Goal: Task Accomplishment & Management: Complete application form

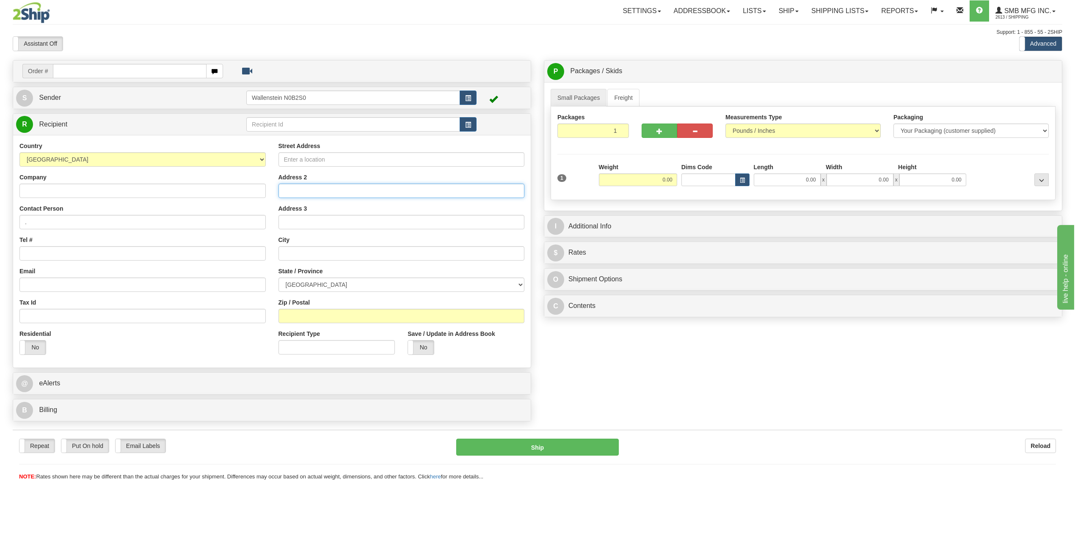
click at [360, 190] on input "Address 2" at bounding box center [402, 191] width 246 height 14
click at [350, 164] on input "Street Address" at bounding box center [402, 159] width 246 height 14
paste input "[STREET_ADDRESS]"
type input "[STREET_ADDRESS]"
click at [295, 248] on input "text" at bounding box center [402, 253] width 246 height 14
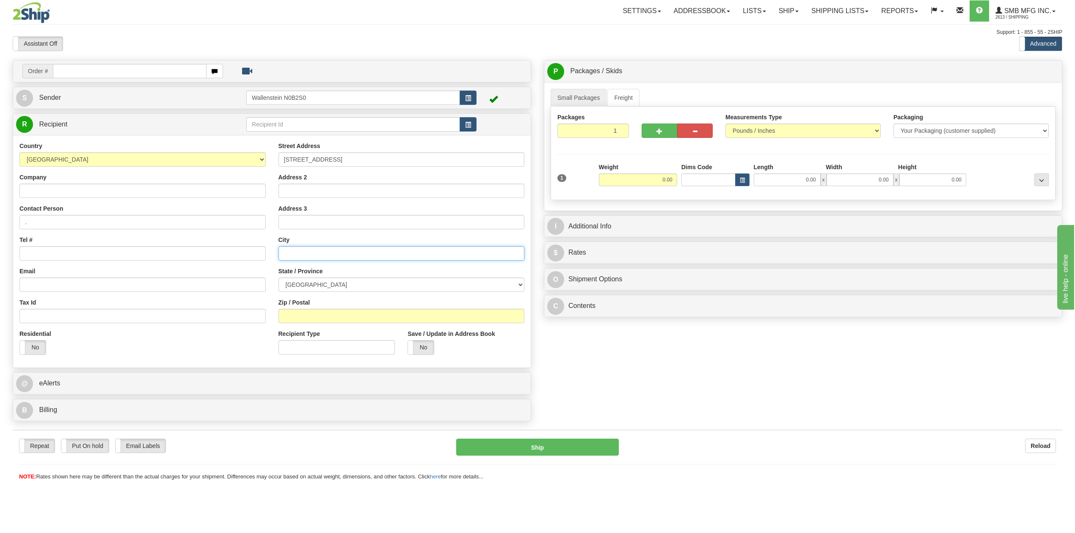
paste input "Saint-[PERSON_NAME]"
type input "Saint-[PERSON_NAME]"
click at [319, 285] on select "[GEOGRAPHIC_DATA] [GEOGRAPHIC_DATA] [GEOGRAPHIC_DATA] [GEOGRAPHIC_DATA] [GEOGRA…" at bounding box center [402, 285] width 246 height 14
click at [310, 290] on select "[GEOGRAPHIC_DATA] [GEOGRAPHIC_DATA] [GEOGRAPHIC_DATA] [GEOGRAPHIC_DATA] [GEOGRA…" at bounding box center [402, 285] width 246 height 14
select select "QC"
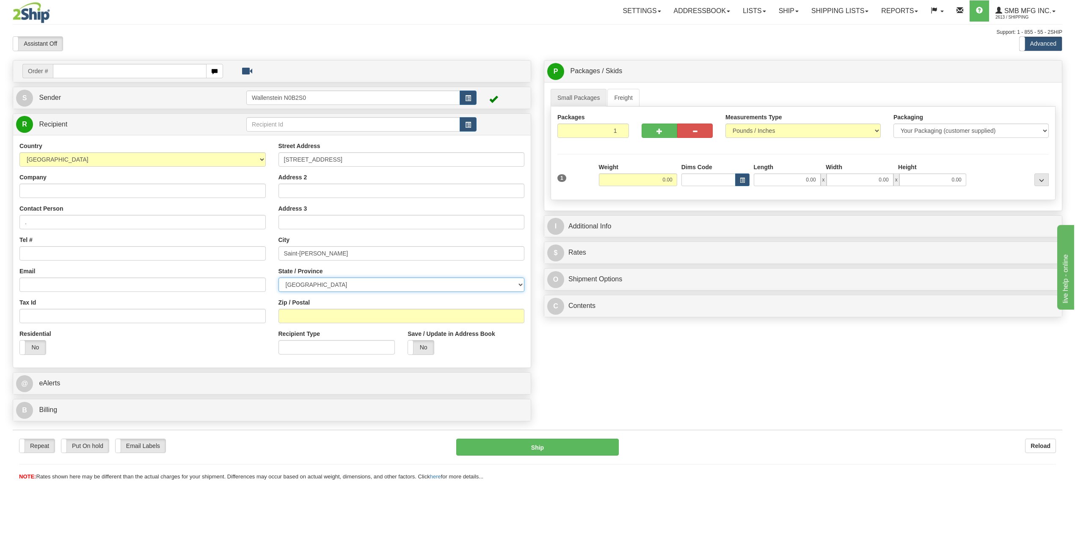
click at [279, 279] on select "[GEOGRAPHIC_DATA] [GEOGRAPHIC_DATA] [GEOGRAPHIC_DATA] [GEOGRAPHIC_DATA] [GEOGRA…" at bounding box center [402, 285] width 246 height 14
drag, startPoint x: 366, startPoint y: 320, endPoint x: 366, endPoint y: 295, distance: 25.4
click at [366, 320] on input "Zip / Postal" at bounding box center [402, 316] width 246 height 14
paste input "G0S1W0"
type input "G0S1W0"
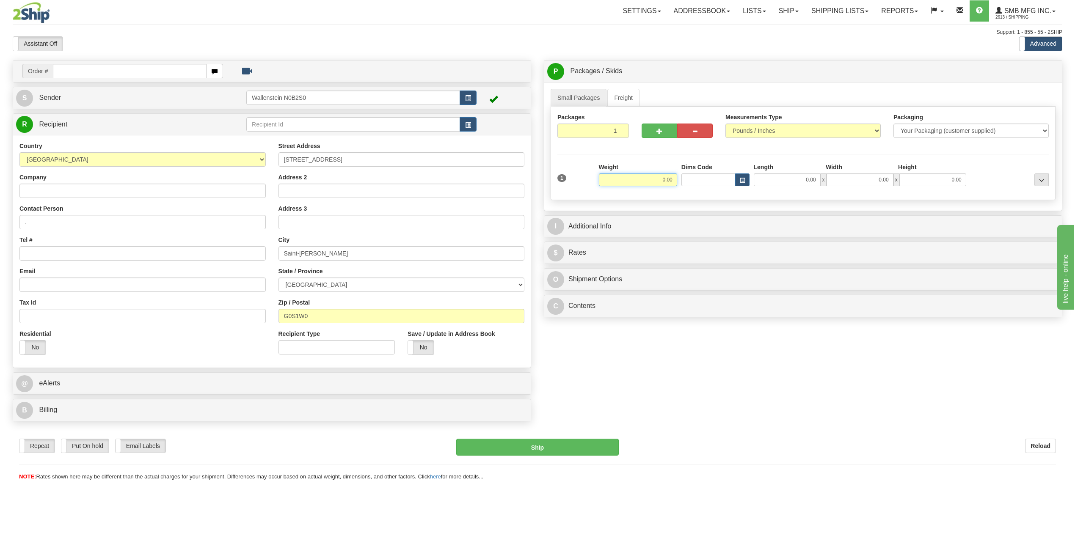
click at [652, 179] on input "0.00" at bounding box center [638, 180] width 78 height 13
click at [652, 179] on input "text" at bounding box center [638, 180] width 78 height 13
type input "18.00"
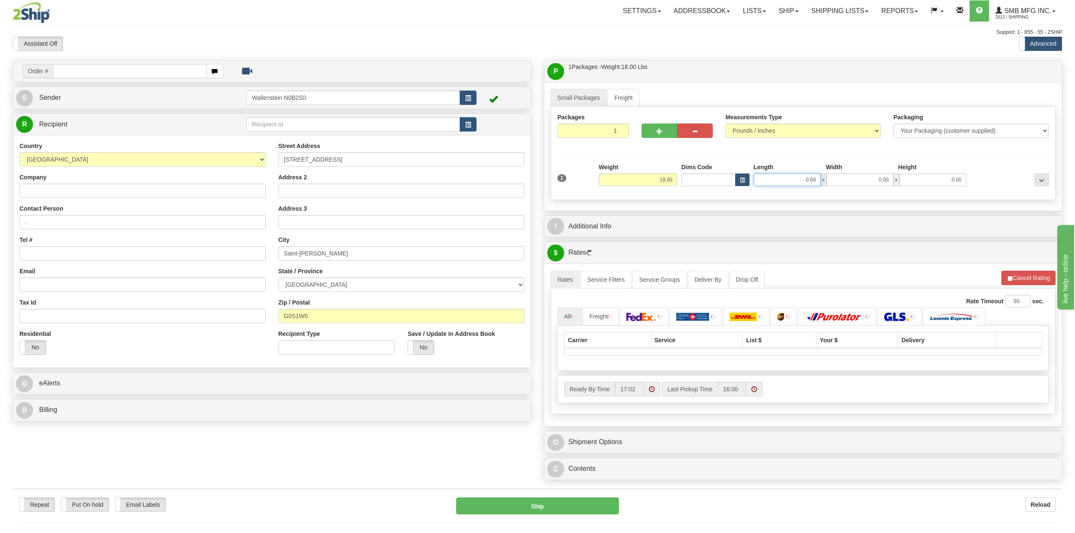
click at [776, 180] on input "0.00" at bounding box center [787, 180] width 67 height 13
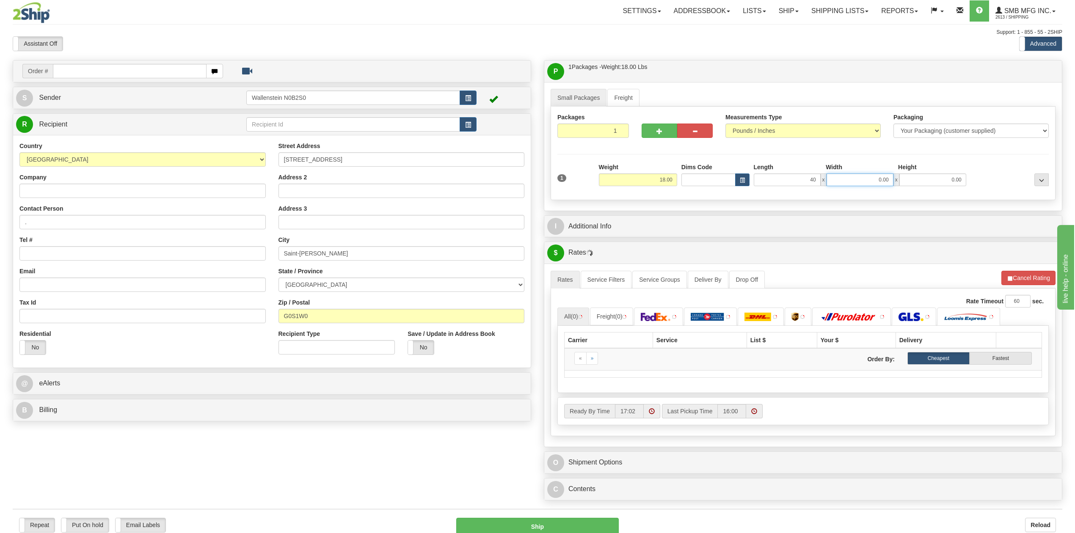
type input "40.00"
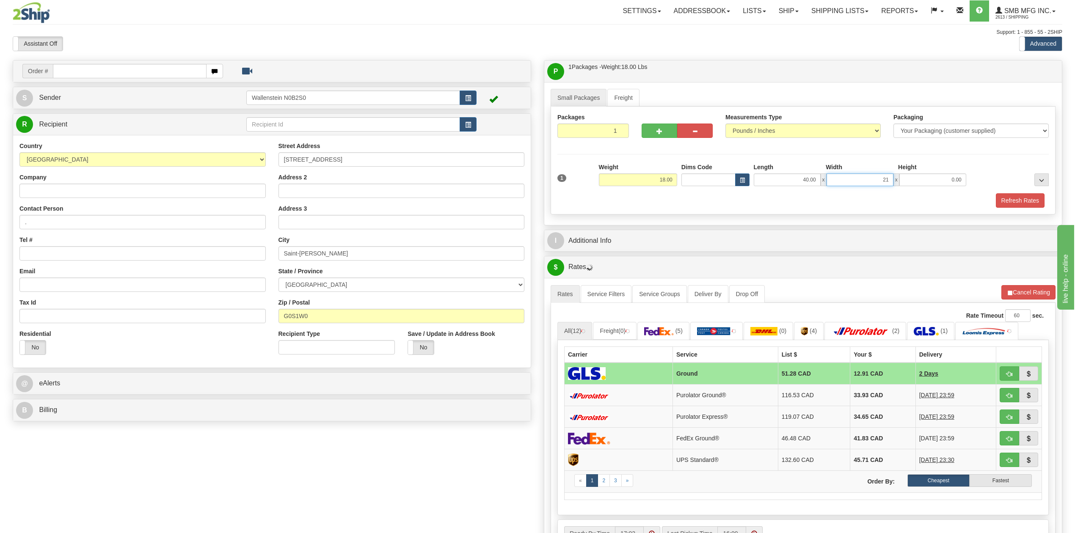
type input "2"
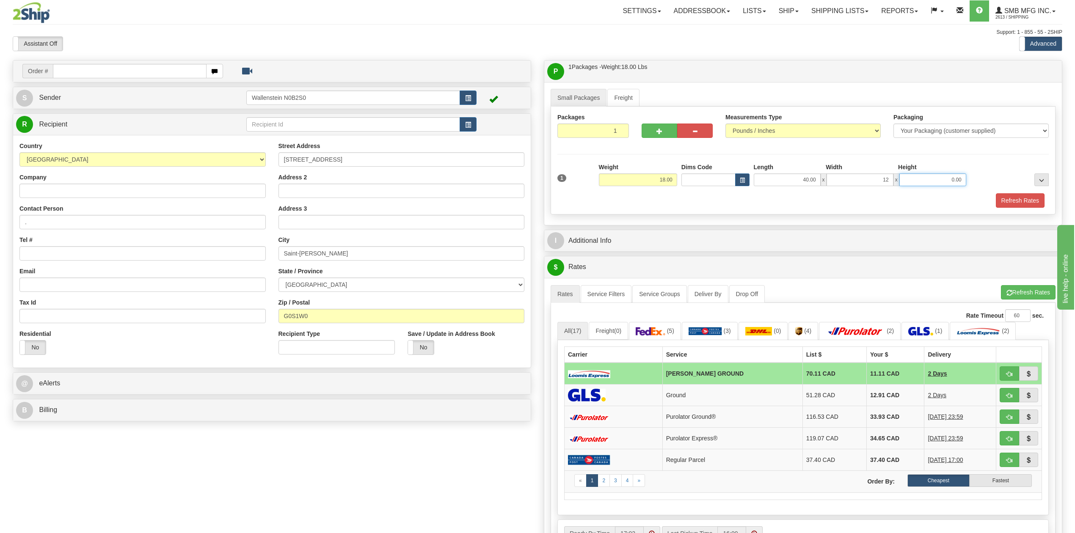
type input "12.00"
click at [1036, 185] on button "..." at bounding box center [1042, 180] width 14 height 13
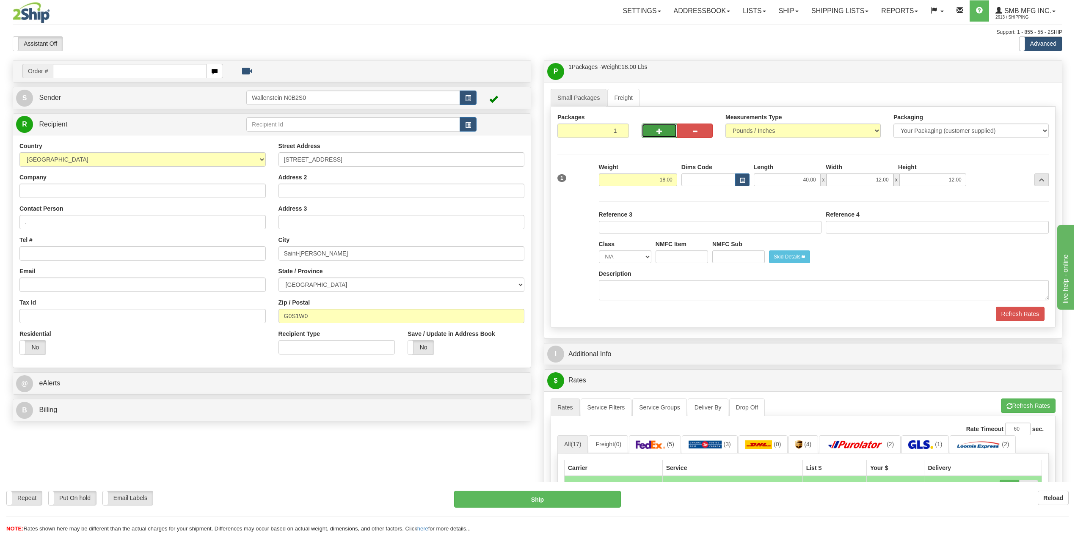
click at [664, 130] on button "button" at bounding box center [660, 131] width 36 height 14
radio input "true"
type input "2"
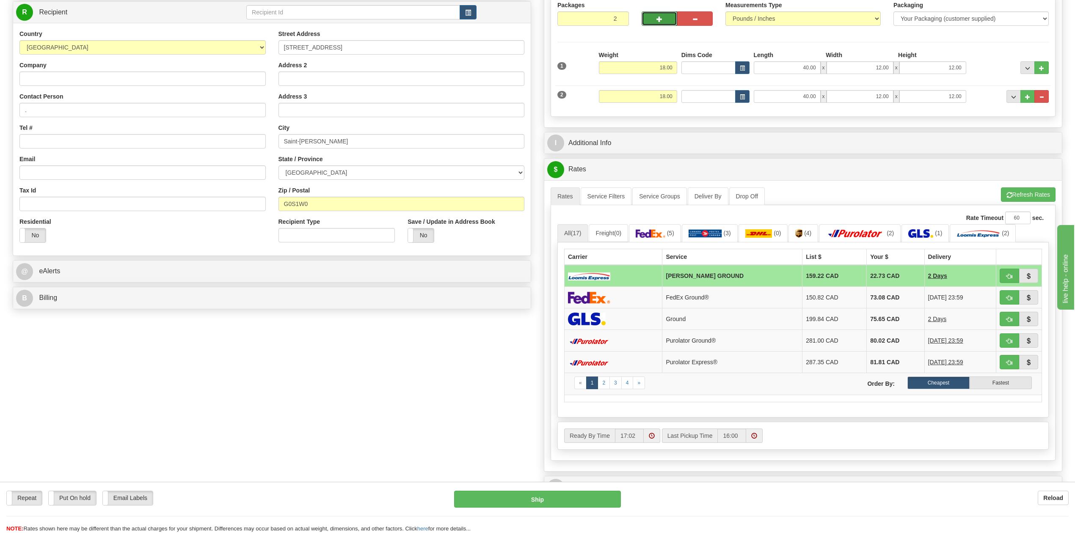
scroll to position [113, 0]
click at [867, 324] on td "75.65 CAD" at bounding box center [896, 319] width 58 height 22
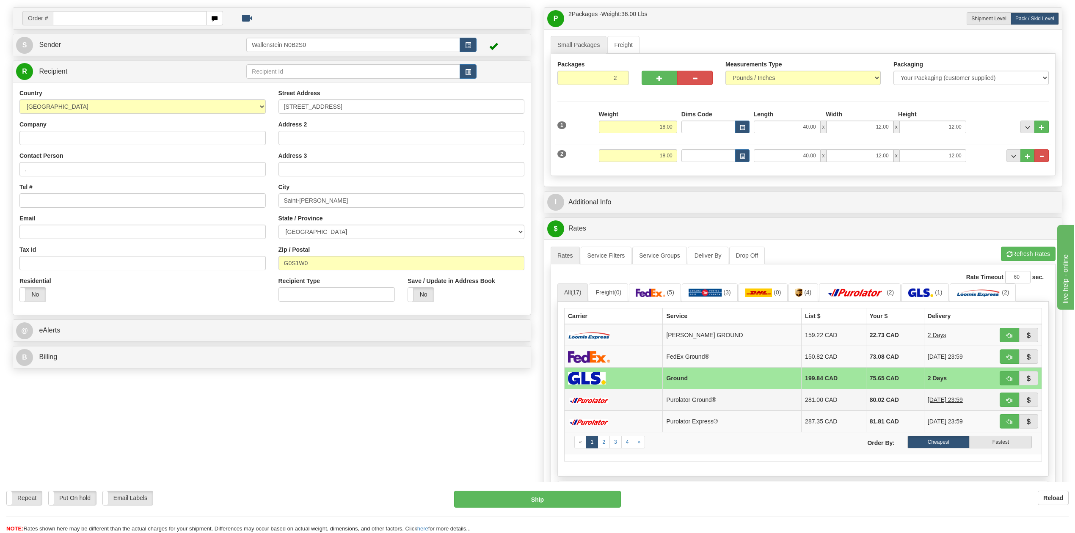
scroll to position [56, 0]
